Goal: Obtain resource: Download file/media

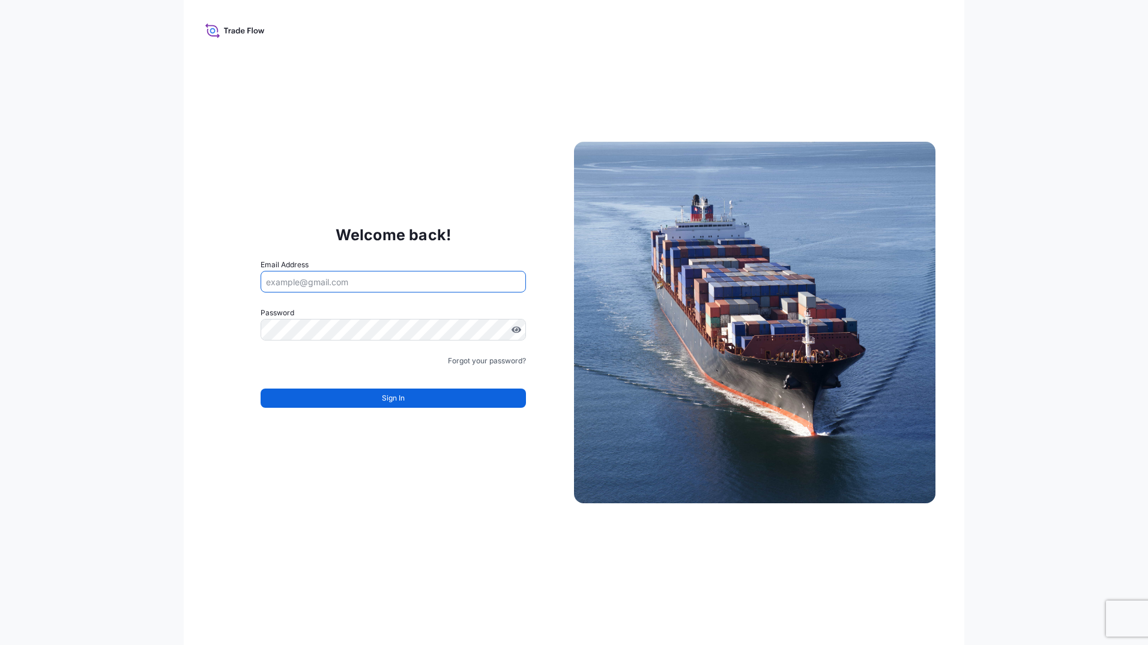
click at [360, 282] on input "Email Address" at bounding box center [393, 282] width 265 height 22
type input "[PERSON_NAME][EMAIL_ADDRESS][DOMAIN_NAME]"
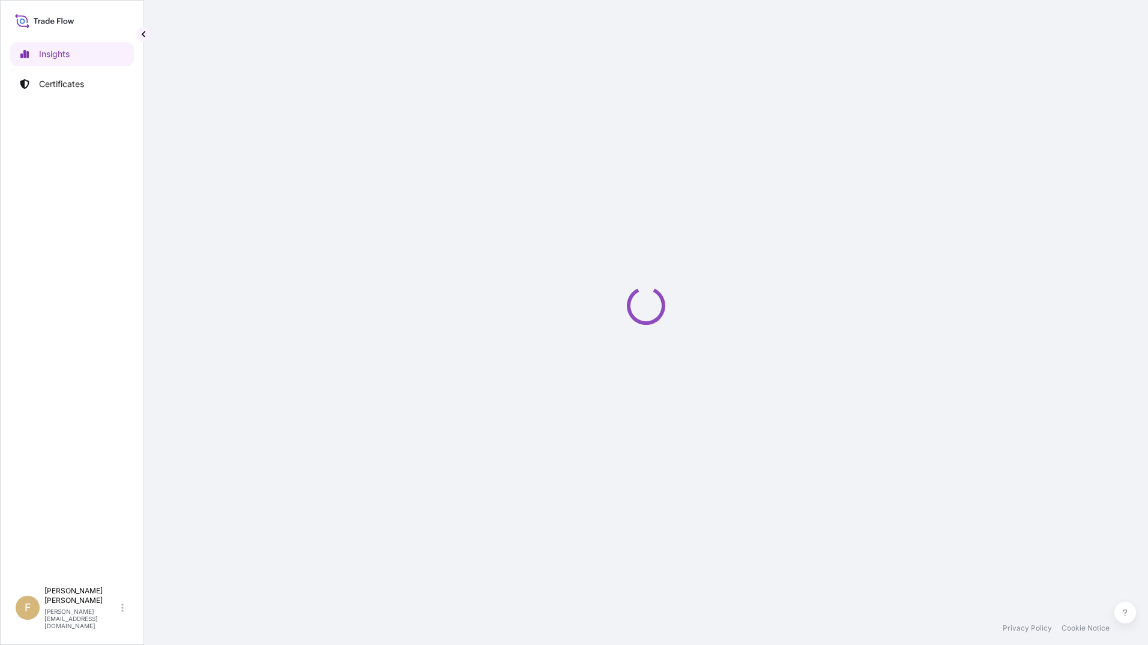
select select "2025"
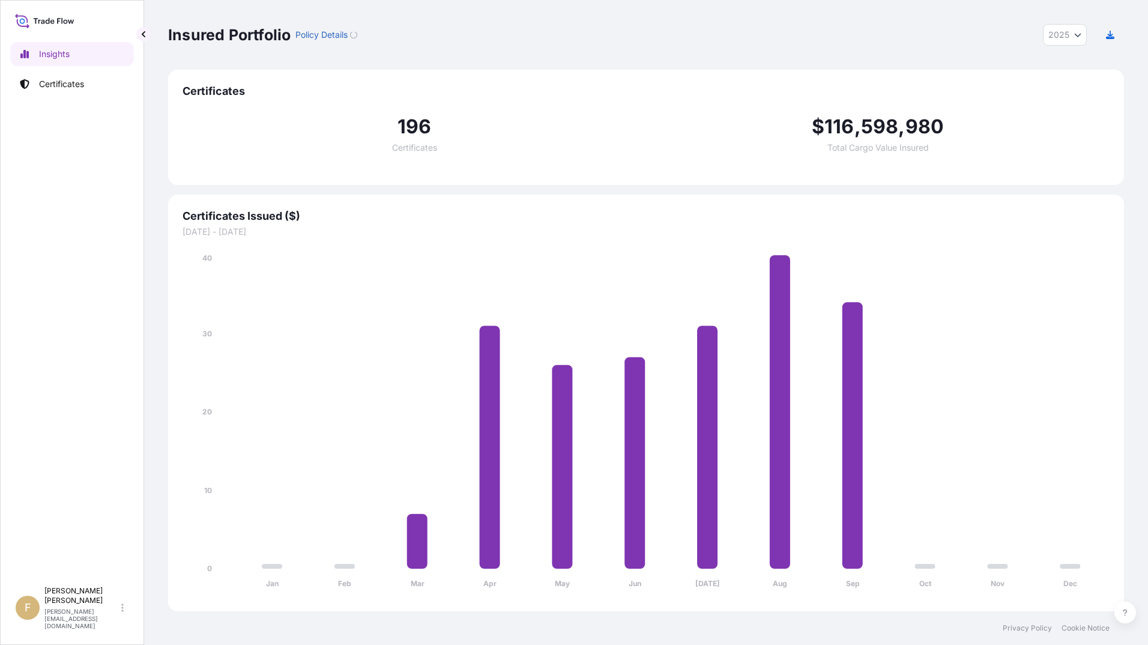
click at [56, 81] on p "Certificates" at bounding box center [61, 84] width 45 height 12
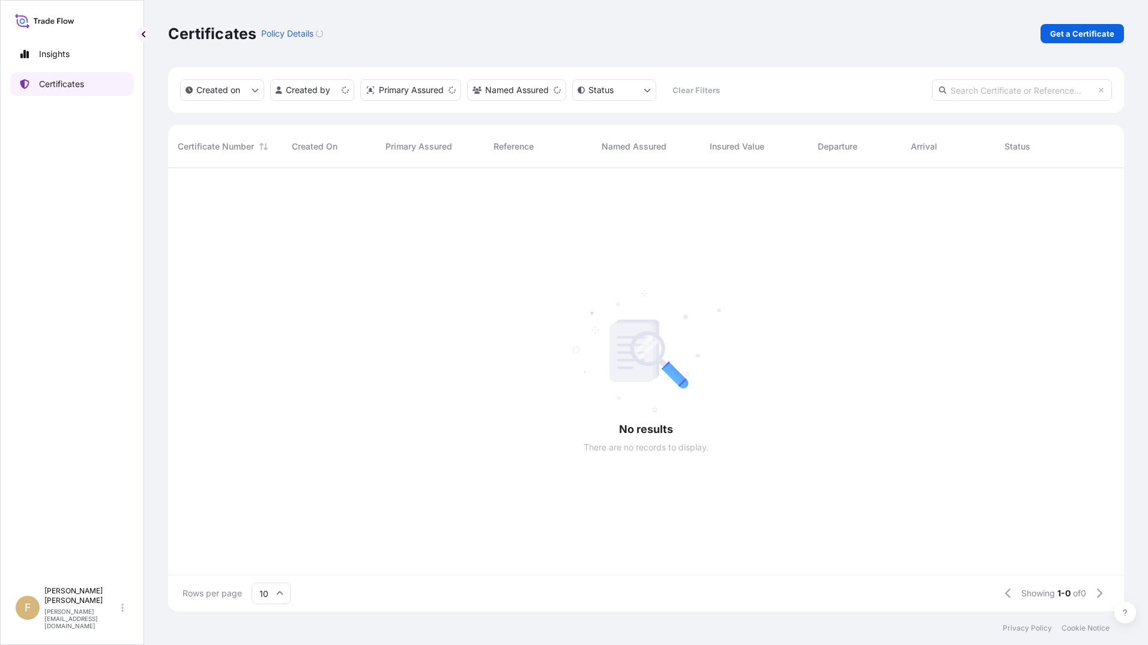
scroll to position [441, 947]
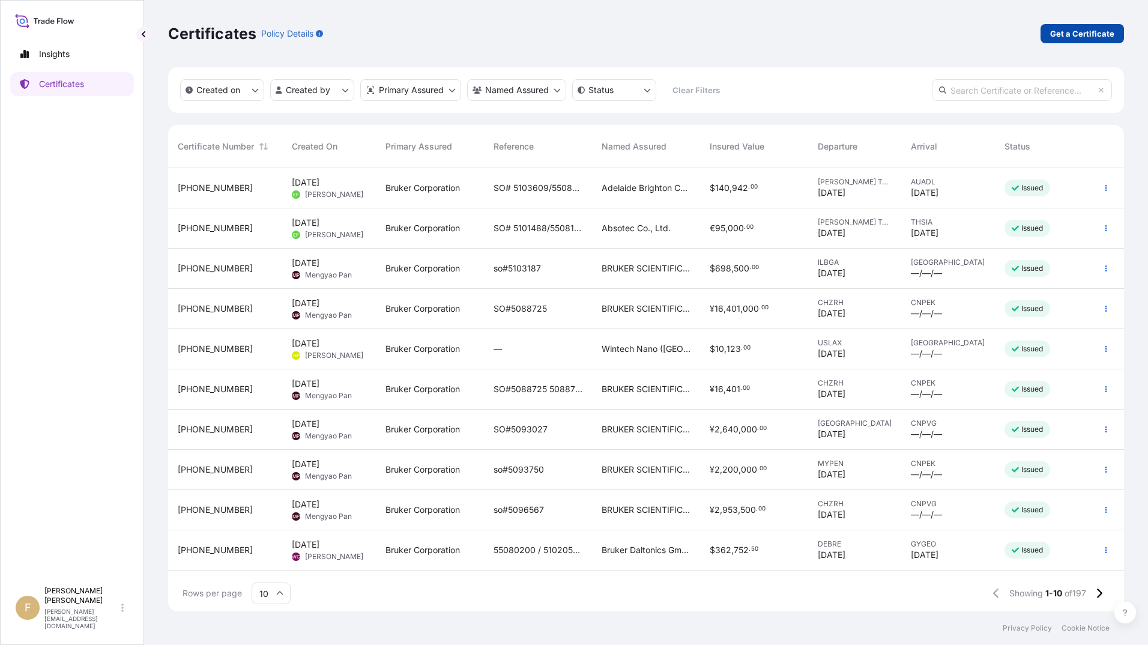
click at [1072, 32] on p "Get a Certificate" at bounding box center [1082, 34] width 64 height 12
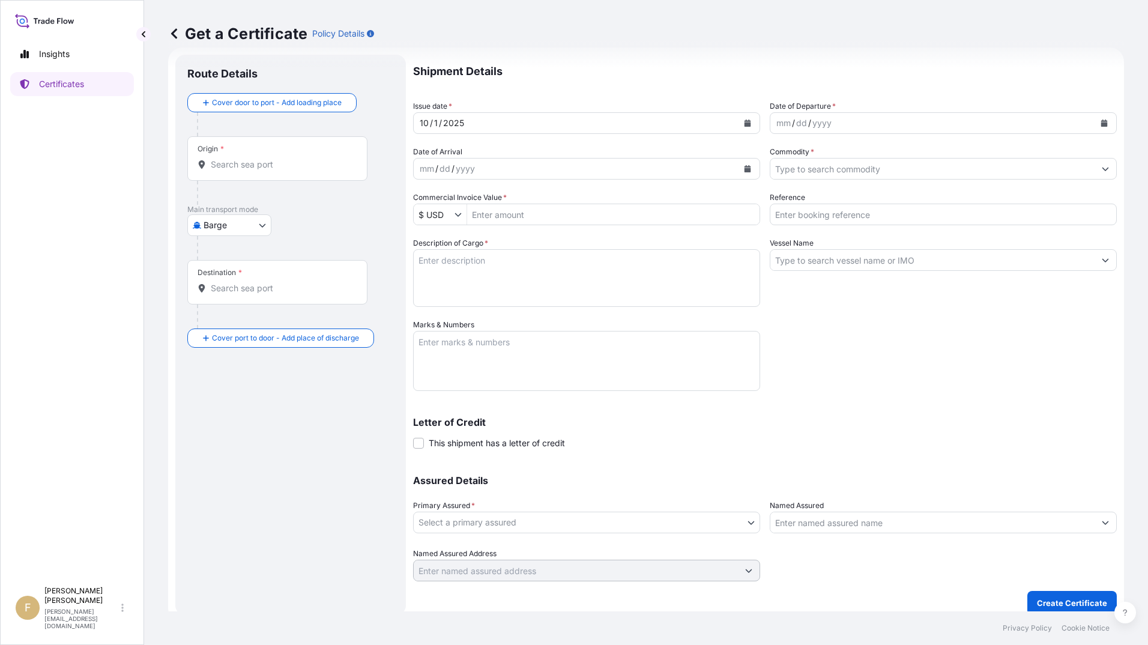
scroll to position [31, 0]
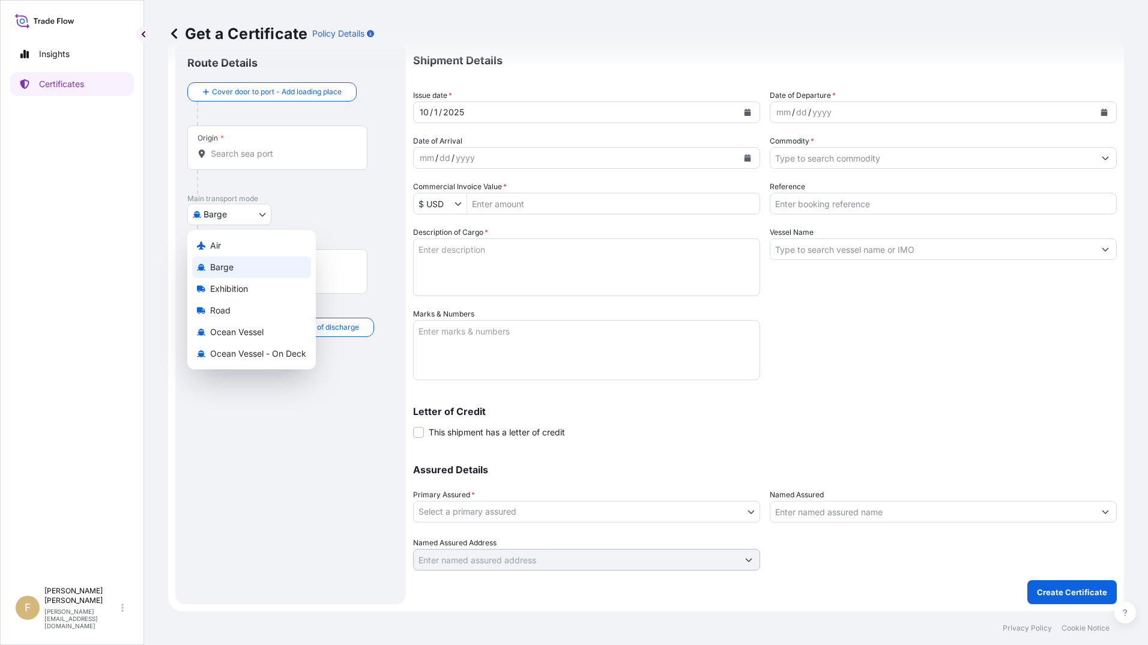
click at [237, 225] on body "Insights Certificates F [PERSON_NAME] [PERSON_NAME][EMAIL_ADDRESS][DOMAIN_NAME]…" at bounding box center [574, 322] width 1148 height 645
click at [228, 240] on div "Air" at bounding box center [251, 246] width 119 height 22
select select "Air"
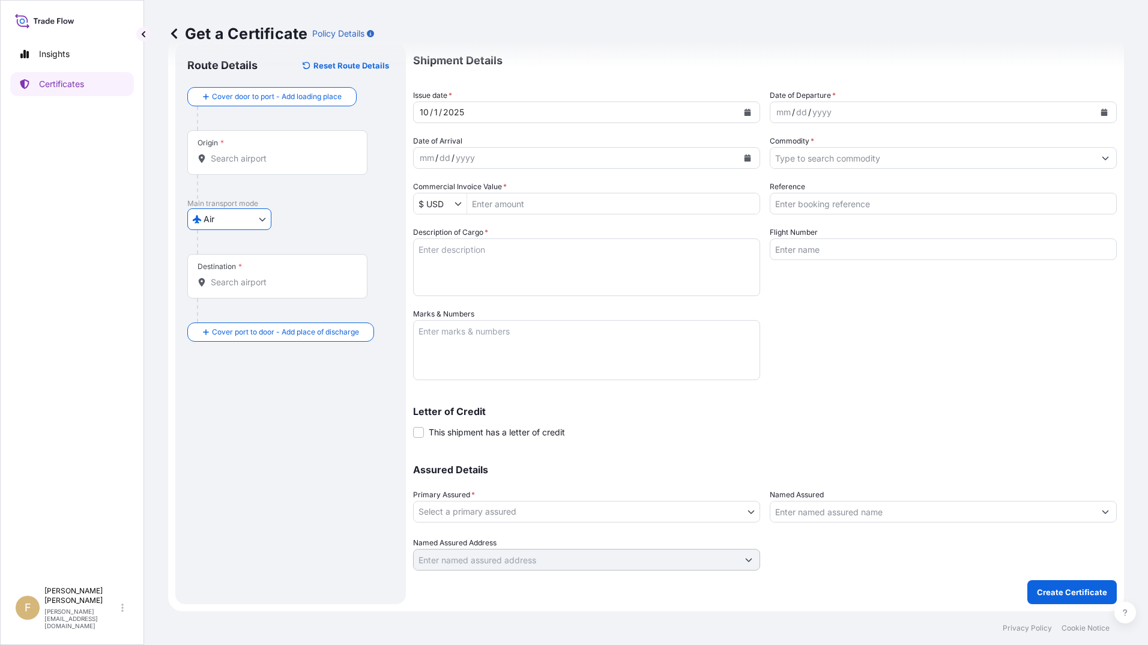
click at [249, 151] on div "Origin *" at bounding box center [277, 152] width 180 height 44
click at [249, 153] on input "Origin *" at bounding box center [282, 159] width 142 height 12
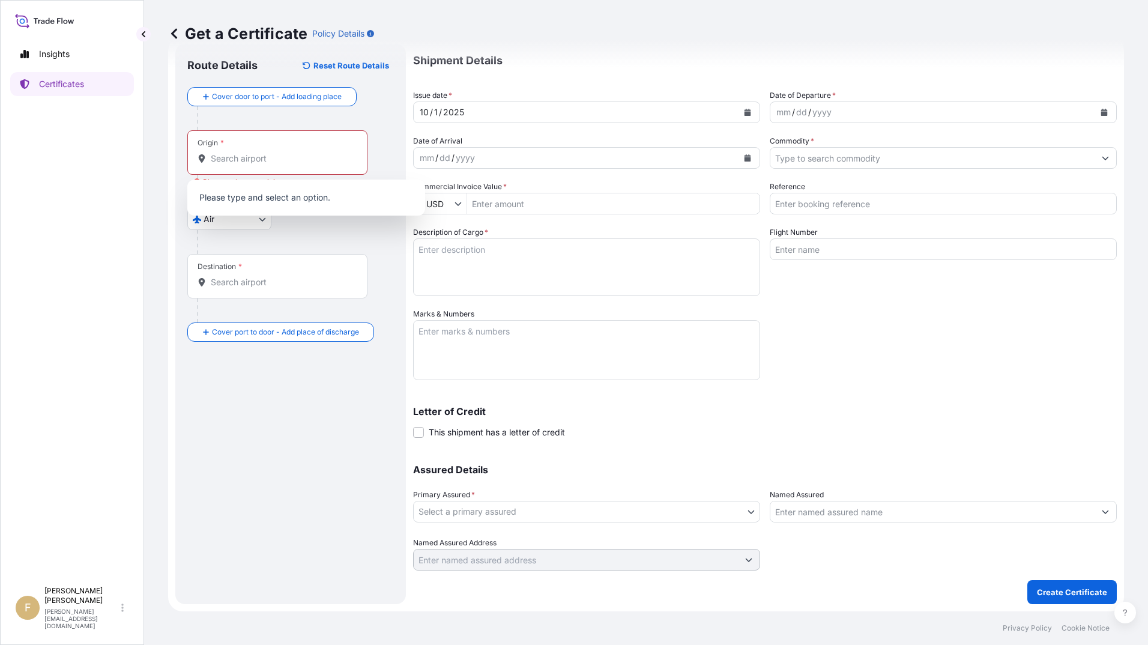
click at [347, 379] on div "Route Details Reset Route Details Cover door to port - Add loading place Place …" at bounding box center [290, 324] width 207 height 536
click at [169, 35] on icon at bounding box center [174, 34] width 12 height 12
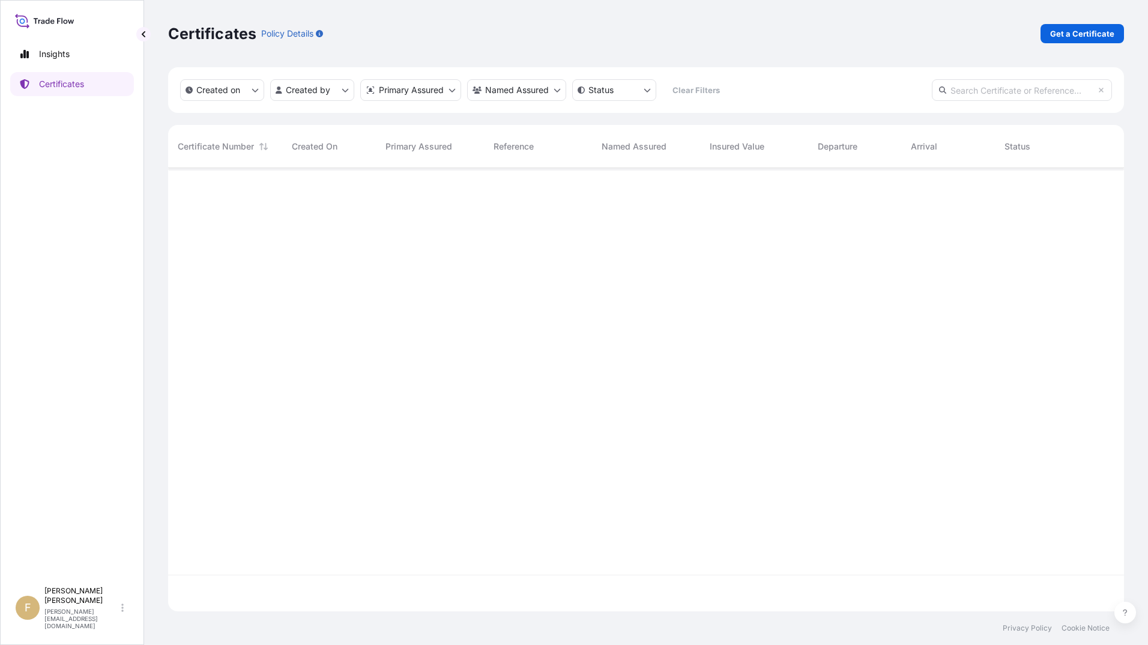
scroll to position [441, 947]
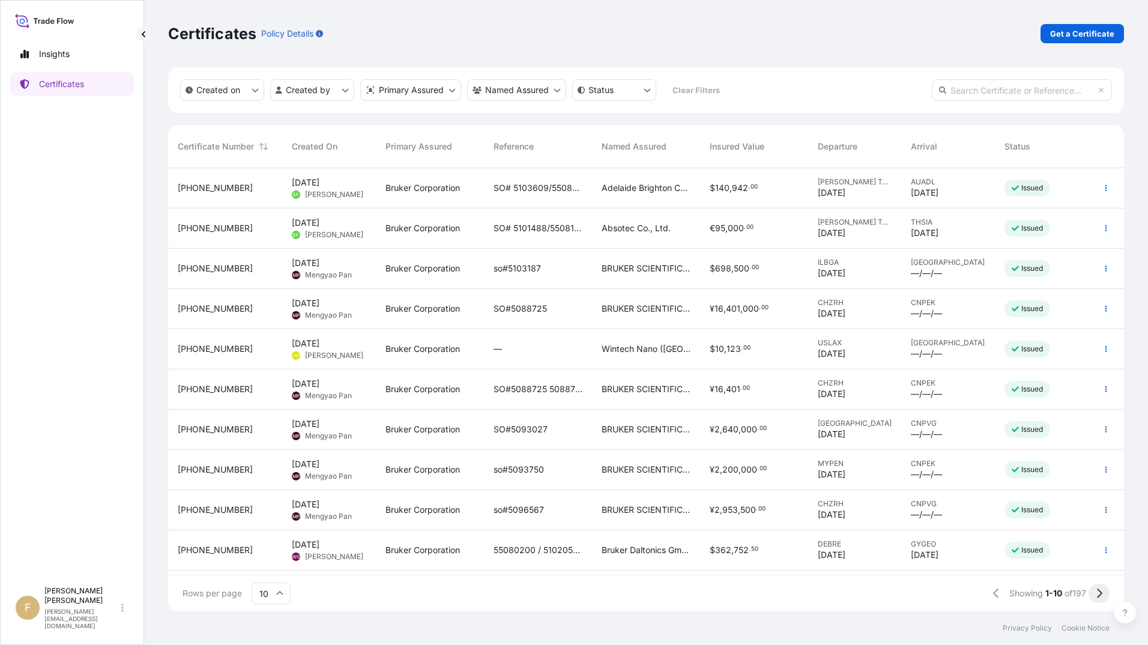
click at [1094, 598] on button at bounding box center [1099, 593] width 21 height 19
click at [1103, 598] on button at bounding box center [1099, 593] width 21 height 19
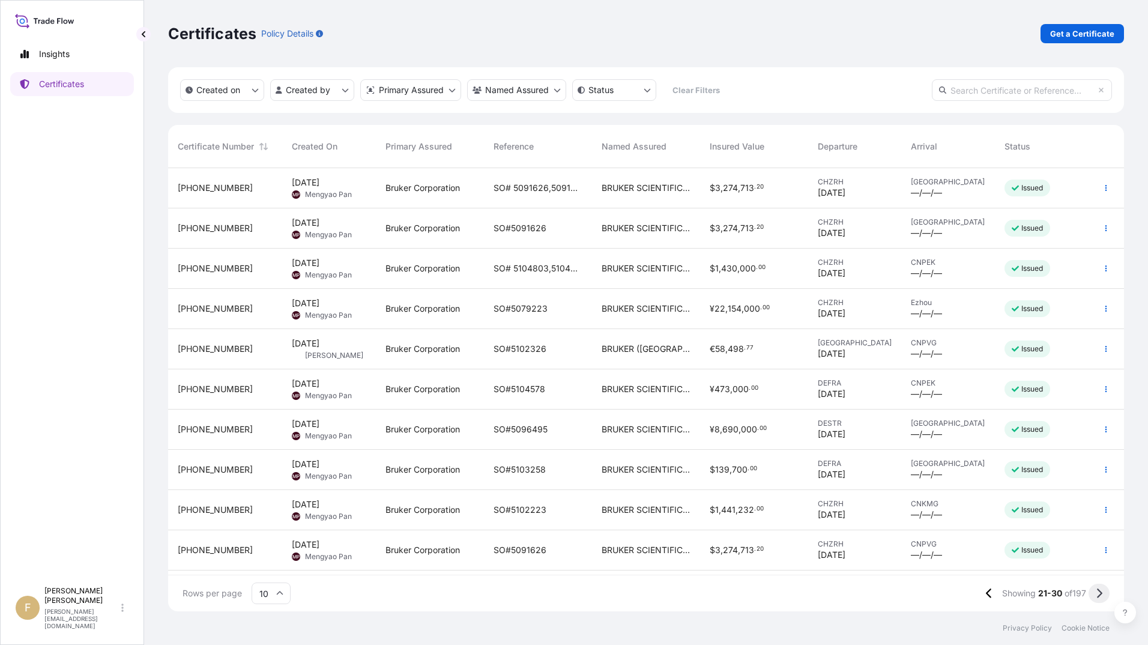
click at [1097, 594] on icon at bounding box center [1099, 593] width 7 height 11
click at [330, 431] on span "[PERSON_NAME]" at bounding box center [334, 436] width 58 height 10
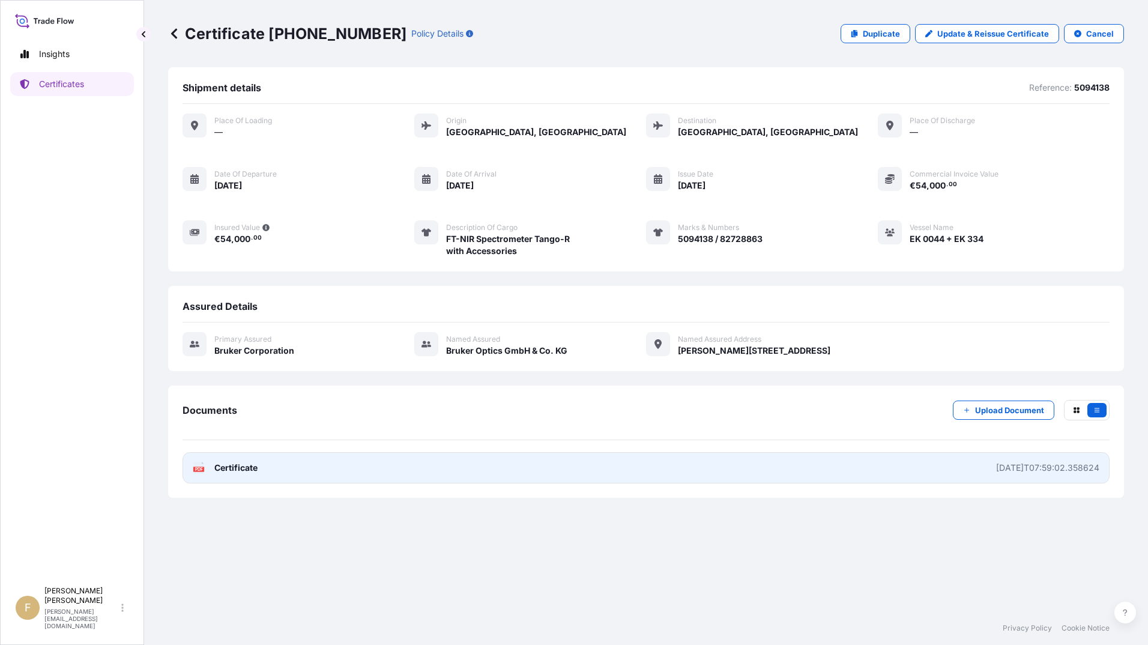
click at [332, 466] on link "PDF Certificate [DATE]T07:59:02.358624" at bounding box center [646, 467] width 927 height 31
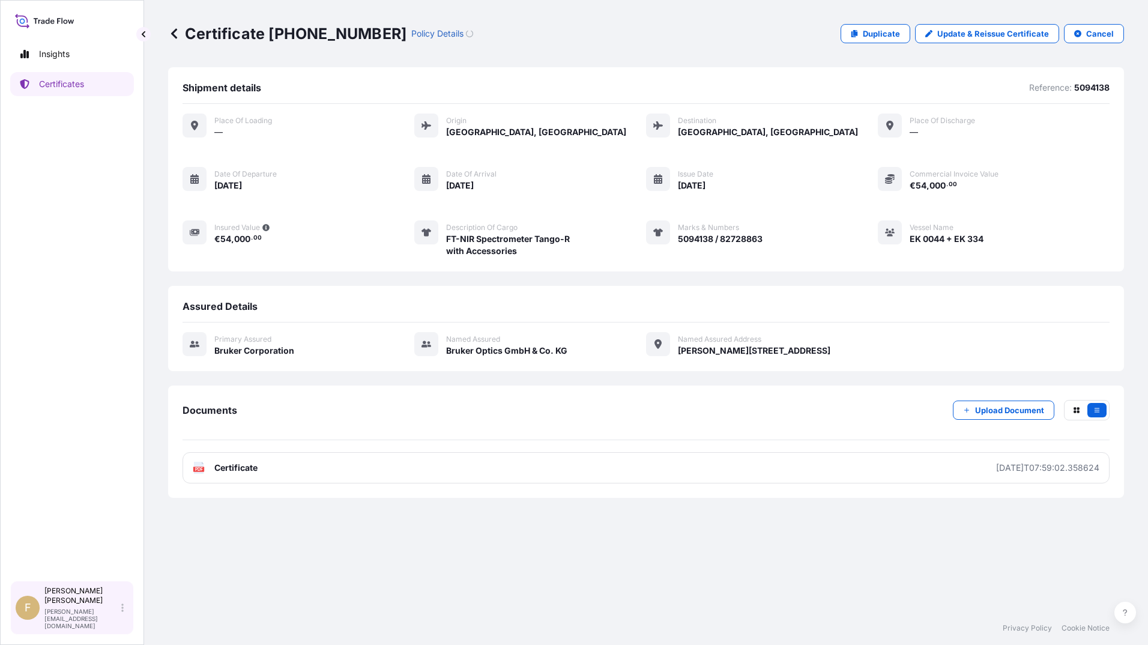
click at [124, 620] on div "[PERSON_NAME] [PERSON_NAME][EMAIL_ADDRESS][DOMAIN_NAME]" at bounding box center [86, 607] width 84 height 43
